Goal: Task Accomplishment & Management: Use online tool/utility

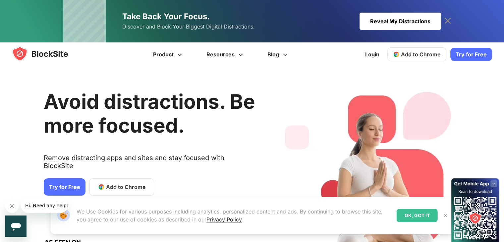
click at [429, 54] on span "Add to Chrome" at bounding box center [421, 54] width 40 height 7
click at [375, 56] on link "Login" at bounding box center [372, 54] width 22 height 16
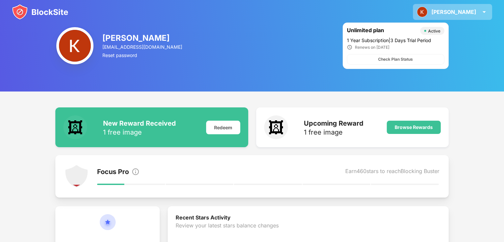
click at [488, 11] on img at bounding box center [484, 12] width 8 height 8
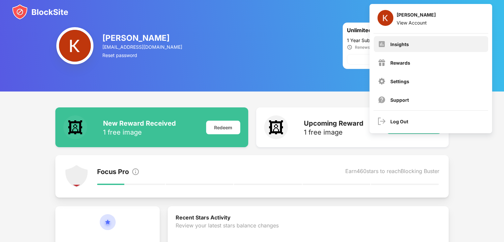
click at [411, 41] on div "Insights" at bounding box center [431, 44] width 114 height 16
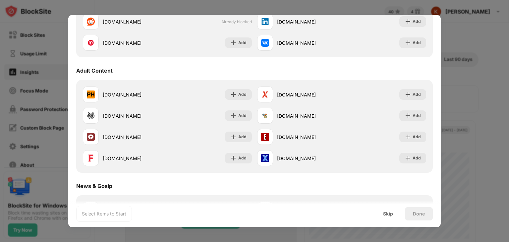
scroll to position [255, 0]
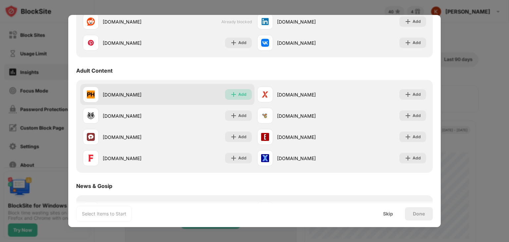
click at [242, 92] on div "Add" at bounding box center [242, 94] width 8 height 7
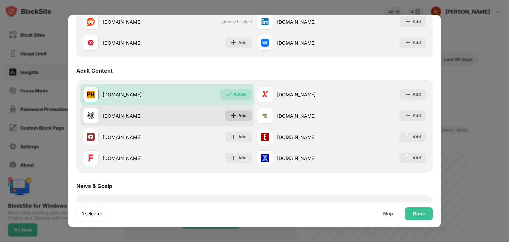
click at [239, 111] on div "Add" at bounding box center [238, 115] width 27 height 11
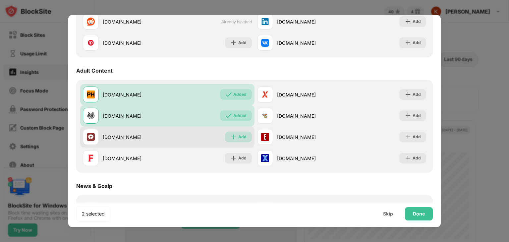
click at [235, 136] on div "Add" at bounding box center [238, 137] width 27 height 11
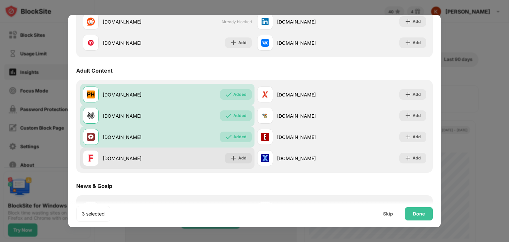
click at [235, 150] on div "dmm.co.jp Add" at bounding box center [167, 158] width 174 height 21
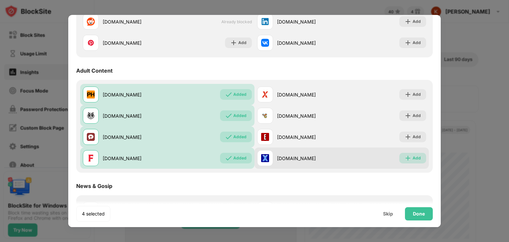
click at [405, 157] on img at bounding box center [408, 158] width 7 height 7
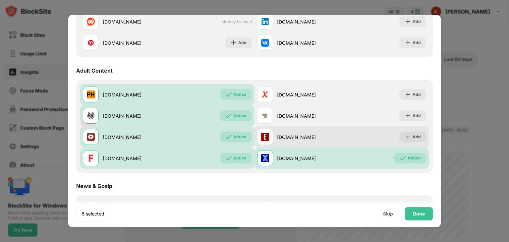
click at [405, 140] on img at bounding box center [408, 137] width 7 height 7
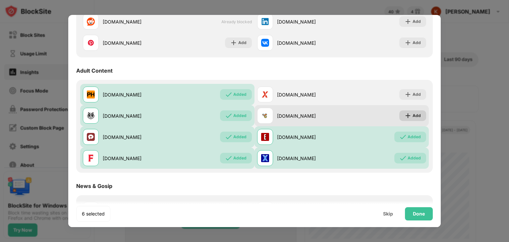
click at [405, 118] on img at bounding box center [408, 115] width 7 height 7
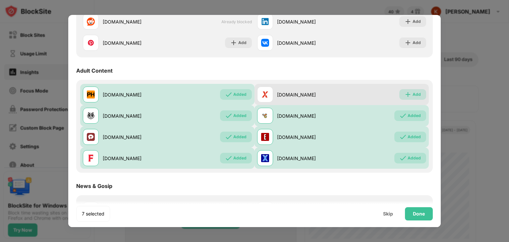
click at [405, 91] on img at bounding box center [408, 94] width 7 height 7
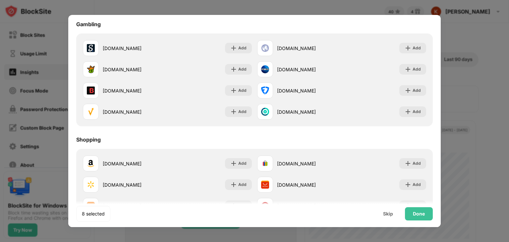
scroll to position [695, 0]
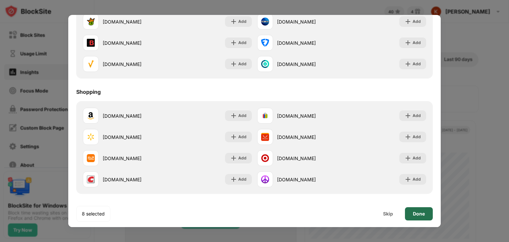
click at [413, 213] on div "Done" at bounding box center [419, 213] width 12 height 5
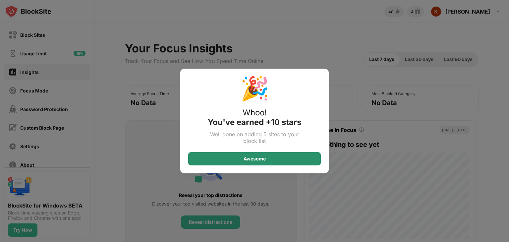
click at [265, 157] on div "Awesome" at bounding box center [255, 158] width 22 height 5
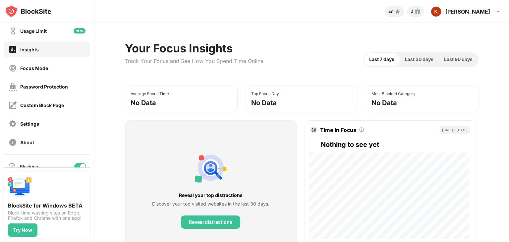
scroll to position [33, 0]
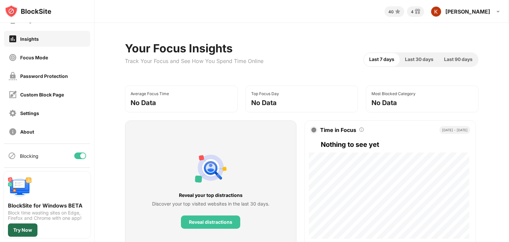
click at [23, 231] on div "Try Now" at bounding box center [22, 229] width 19 height 5
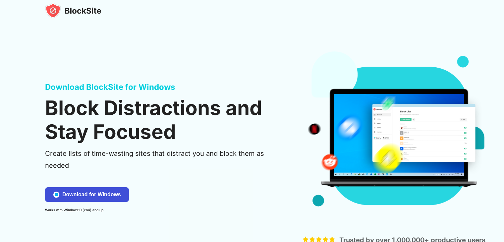
click at [84, 194] on div "Download for Windows" at bounding box center [91, 194] width 59 height 7
